Goal: Task Accomplishment & Management: Use online tool/utility

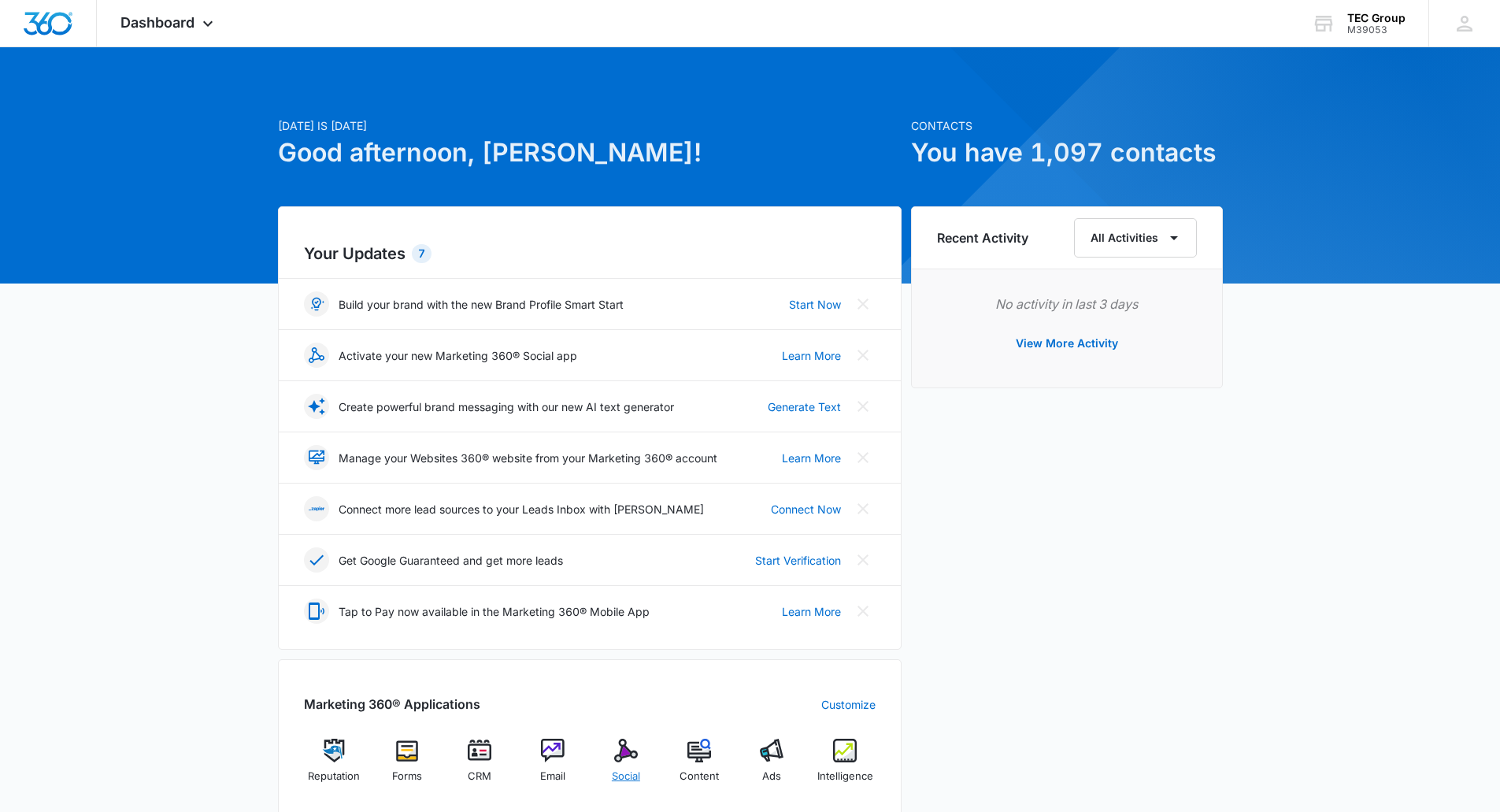
click at [622, 763] on div "Social" at bounding box center [626, 767] width 61 height 56
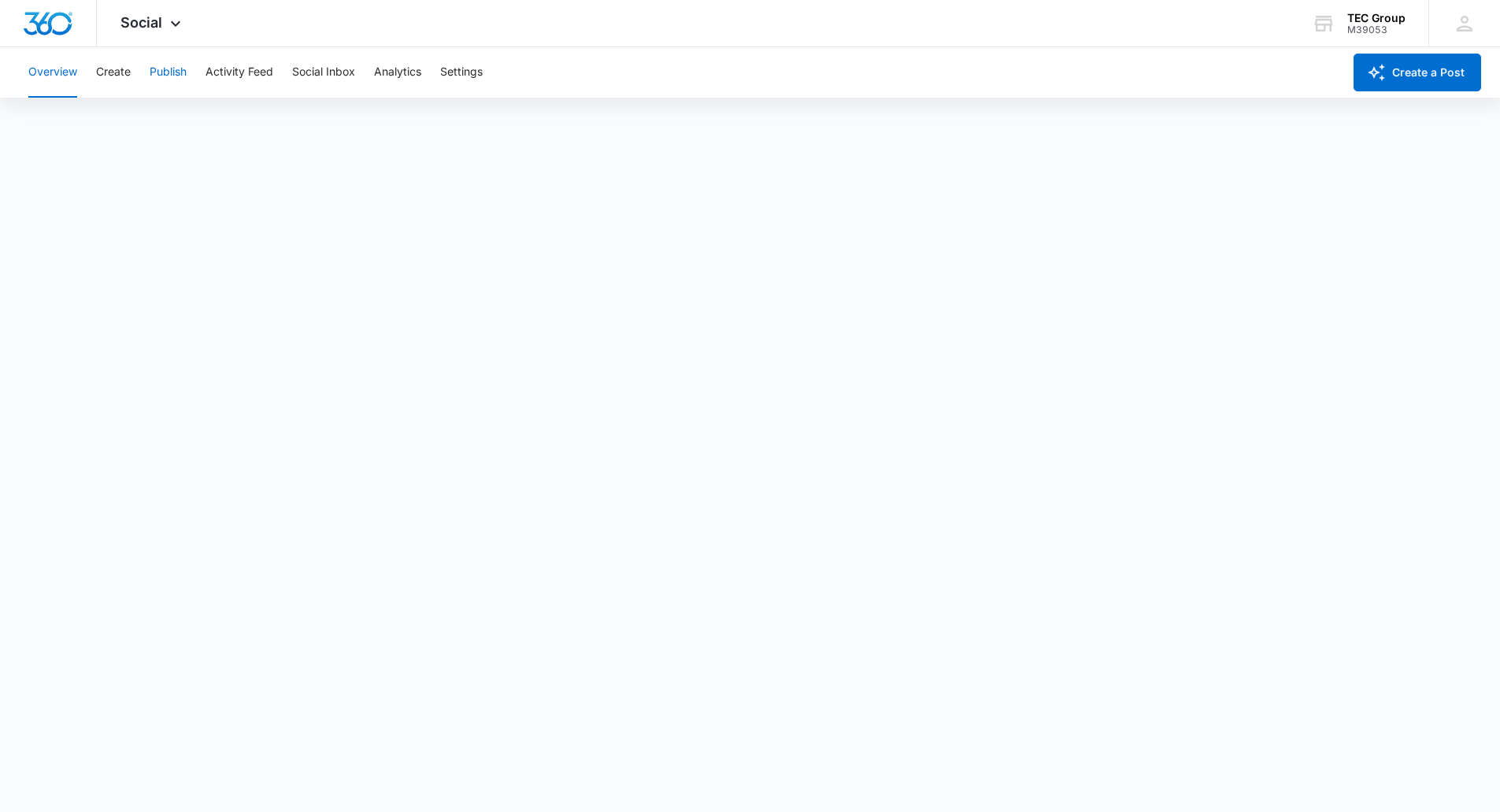
click at [171, 68] on button "Publish" at bounding box center [168, 72] width 37 height 50
